Goal: Information Seeking & Learning: Learn about a topic

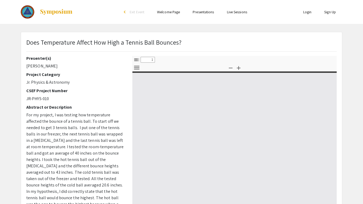
select select "custom"
type input "0"
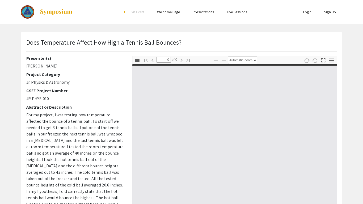
select select "custom"
type input "1"
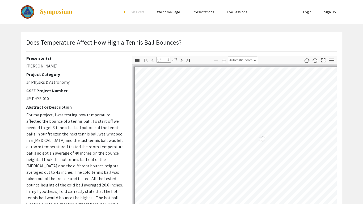
select select "auto"
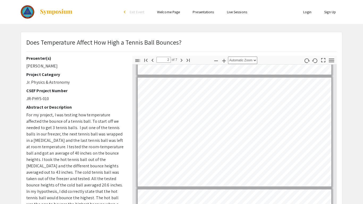
scroll to position [105, 0]
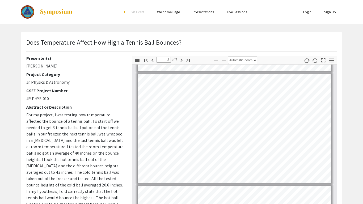
type input "1"
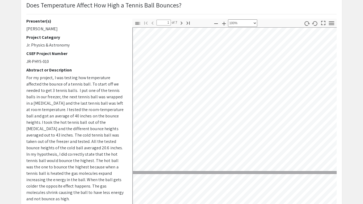
scroll to position [10, 0]
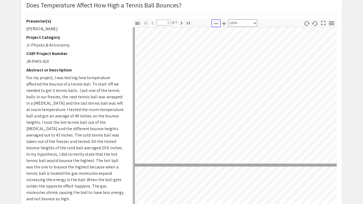
click at [215, 24] on icon "button" at bounding box center [216, 23] width 6 height 6
select select "custom"
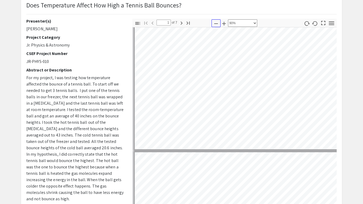
scroll to position [9, 0]
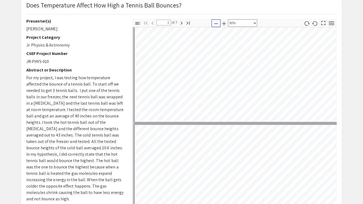
type input "2"
select select "custom"
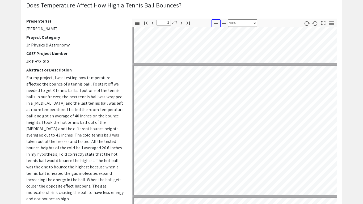
scroll to position [97, 1]
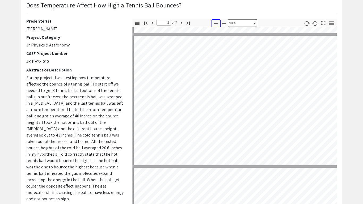
type input "3"
select select "custom"
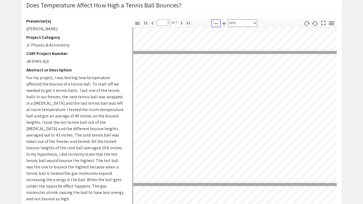
scroll to position [246, 2]
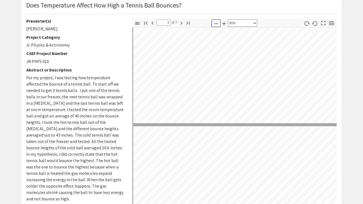
type input "4"
select select "custom"
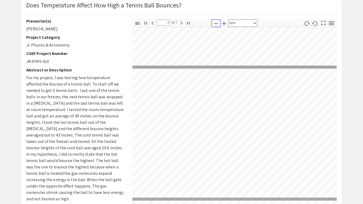
scroll to position [358, 3]
type input "3"
select select "custom"
type input "2"
select select "custom"
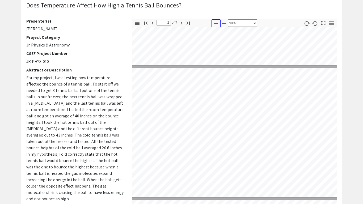
scroll to position [0, 3]
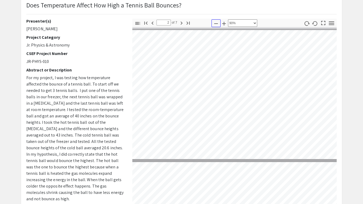
type input "1"
select select "custom"
